Goal: Task Accomplishment & Management: Complete application form

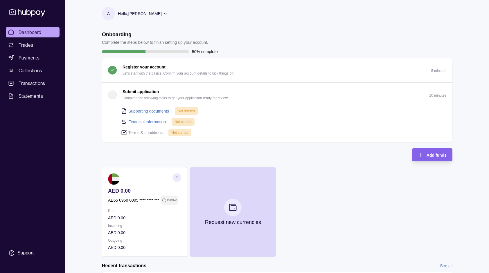
click at [121, 15] on p "Hello, Adrian Olvera" at bounding box center [140, 13] width 44 height 6
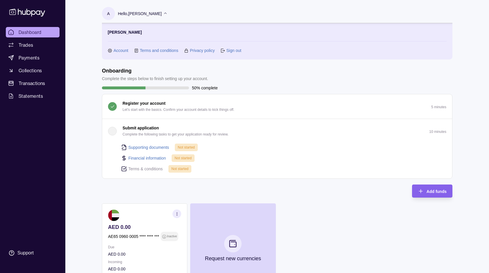
click at [159, 130] on div "Submit application Complete the following tasks to get your application ready f…" at bounding box center [175, 131] width 106 height 13
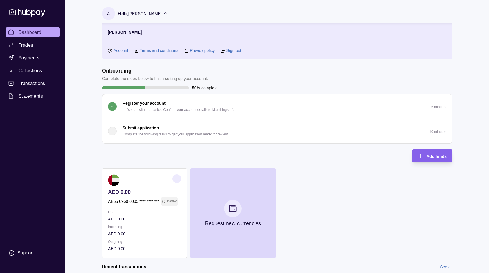
click at [206, 132] on p "Complete the following tasks to get your application ready for review." at bounding box center [175, 134] width 106 height 6
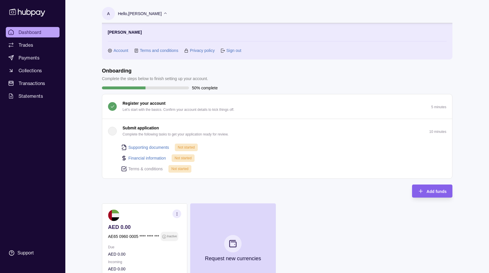
click at [150, 151] on div "Supporting documents Not started" at bounding box center [283, 147] width 325 height 8
click at [160, 154] on div "Financial information Not started" at bounding box center [283, 158] width 325 height 8
click at [156, 147] on link "Supporting documents" at bounding box center [148, 147] width 41 height 6
click at [185, 149] on p "Not started" at bounding box center [186, 147] width 17 height 6
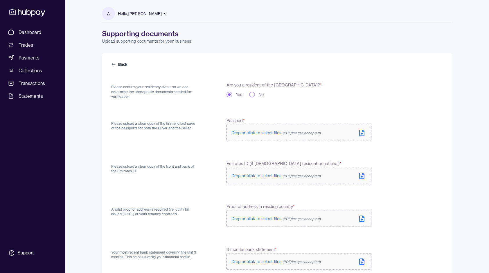
click at [256, 131] on span "Drop or click to select files (PDF/Images accepted)" at bounding box center [275, 132] width 89 height 5
click at [253, 94] on button "No" at bounding box center [252, 95] width 6 height 6
click at [231, 95] on button "Yes" at bounding box center [229, 95] width 6 height 6
click at [251, 95] on button "No" at bounding box center [252, 95] width 6 height 6
click at [231, 95] on button "Yes" at bounding box center [229, 95] width 6 height 6
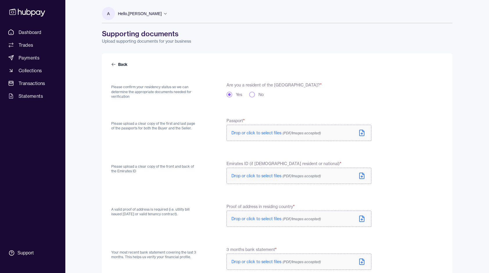
click at [259, 93] on label "No" at bounding box center [260, 95] width 5 height 6
click at [255, 93] on button "No" at bounding box center [252, 95] width 6 height 6
click at [112, 60] on div "Back Please confirm your residency status so we can determine the appropriate d…" at bounding box center [277, 187] width 350 height 269
click at [113, 62] on icon at bounding box center [113, 64] width 5 height 5
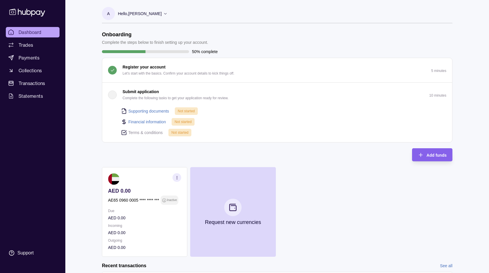
click at [145, 112] on link "Supporting documents" at bounding box center [148, 111] width 41 height 6
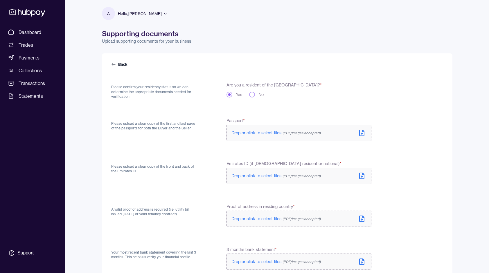
click at [254, 132] on span "Drop or click to select files (PDF/Images accepted)" at bounding box center [275, 132] width 89 height 5
click at [362, 133] on icon at bounding box center [362, 134] width 0 height 2
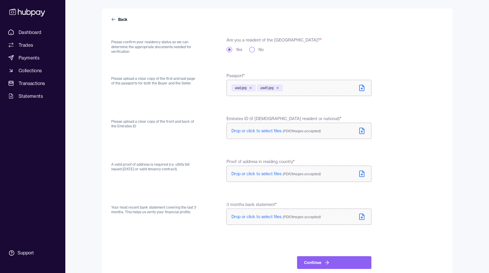
scroll to position [56, 0]
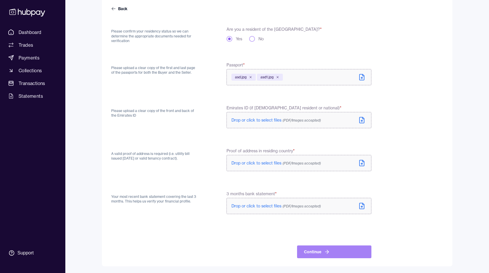
click at [322, 251] on button "Continue" at bounding box center [334, 252] width 74 height 13
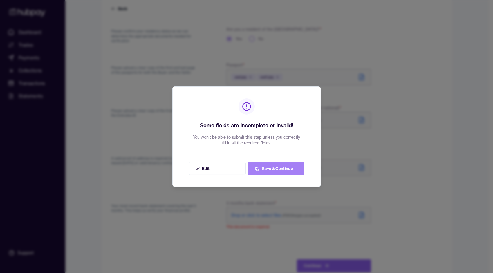
click at [275, 170] on button "Save & Continue" at bounding box center [276, 168] width 56 height 13
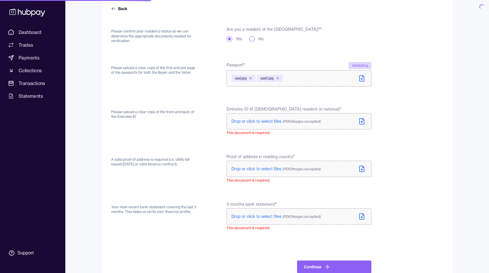
scroll to position [1, 0]
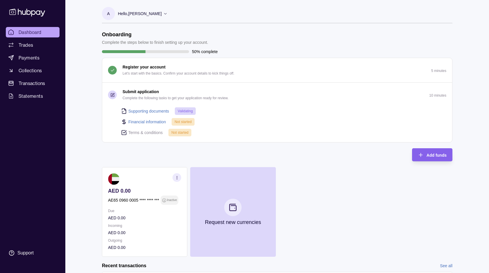
click at [151, 121] on link "Financial information" at bounding box center [146, 122] width 37 height 6
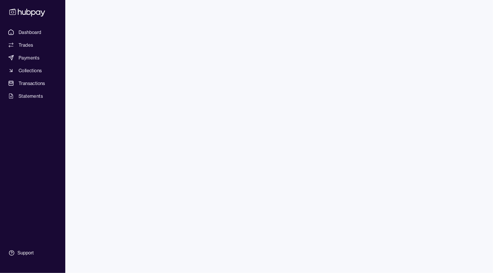
select select "*****"
type input "*"
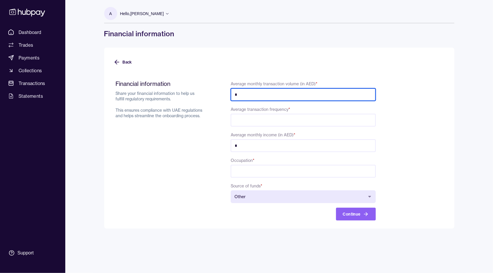
click at [293, 92] on input "*" at bounding box center [303, 94] width 145 height 13
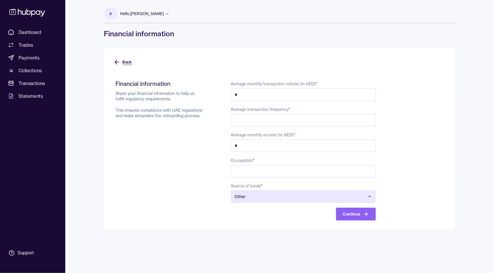
click at [116, 63] on icon at bounding box center [116, 62] width 2 height 4
